Goal: Find specific page/section: Find specific page/section

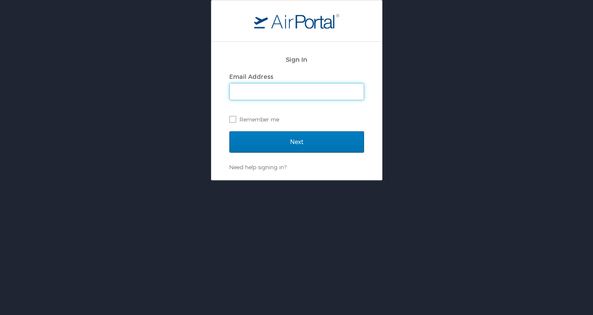
type input "josh.fleig@la.gov"
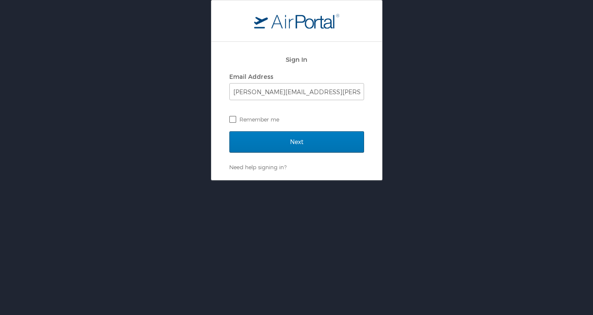
click at [244, 120] on label "Remember me" at bounding box center [296, 119] width 135 height 13
click at [235, 120] on input "Remember me" at bounding box center [232, 119] width 6 height 6
checkbox input "true"
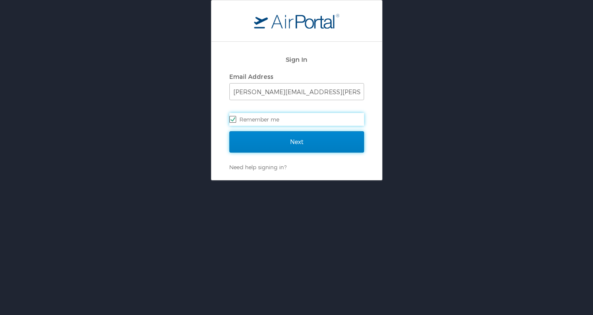
click at [281, 146] on input "Next" at bounding box center [296, 141] width 135 height 21
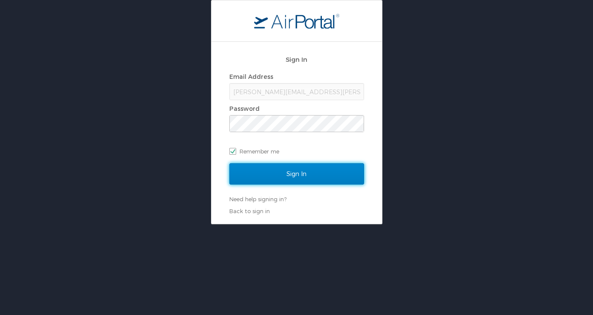
click at [284, 177] on input "Sign In" at bounding box center [296, 173] width 135 height 21
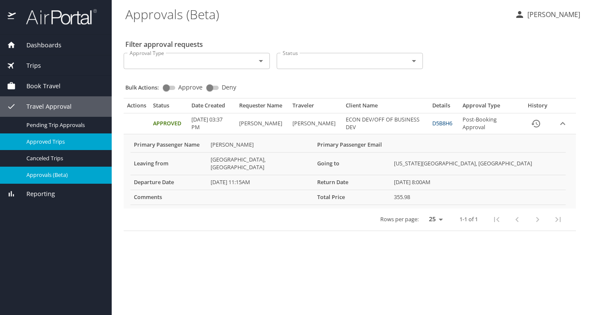
click at [52, 138] on span "Approved Trips" at bounding box center [63, 142] width 75 height 8
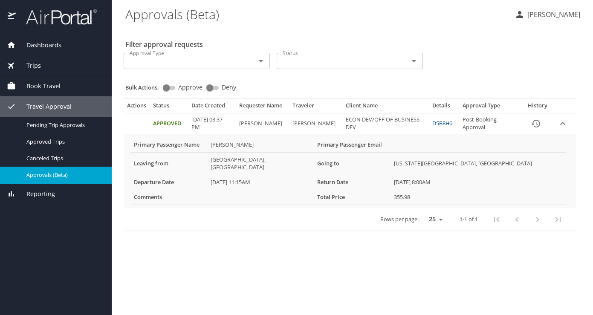
click at [37, 64] on span "Trips" at bounding box center [28, 65] width 25 height 9
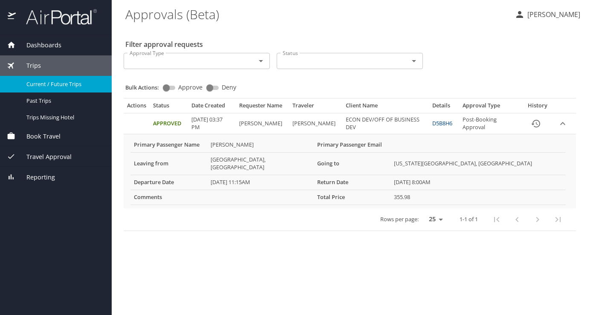
click at [38, 85] on span "Current / Future Trips" at bounding box center [63, 84] width 75 height 8
